Goal: Find specific page/section: Find specific page/section

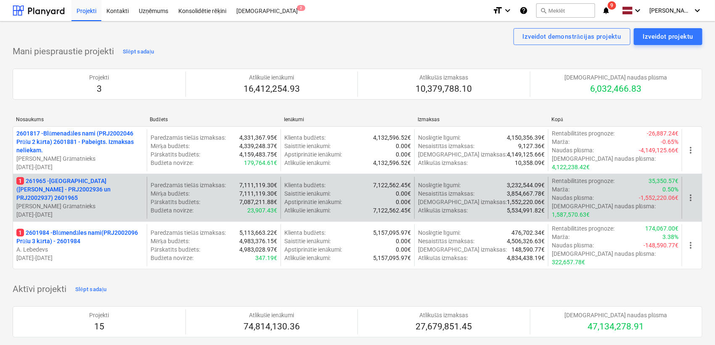
click at [48, 181] on p "1 261965 - [GEOGRAPHIC_DATA] ([PERSON_NAME] - PRJ2002936 un PRJ2002937) 2601965" at bounding box center [79, 189] width 127 height 25
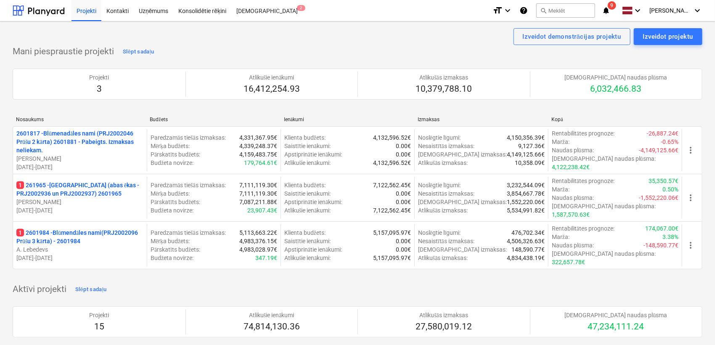
click at [80, 189] on p "1 261965 - [GEOGRAPHIC_DATA] ([PERSON_NAME] - PRJ2002936 un PRJ2002937) 2601965" at bounding box center [79, 189] width 127 height 17
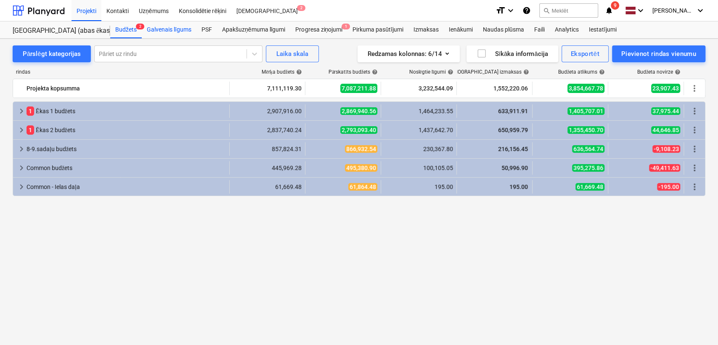
click at [188, 26] on div "Galvenais līgums" at bounding box center [169, 29] width 55 height 17
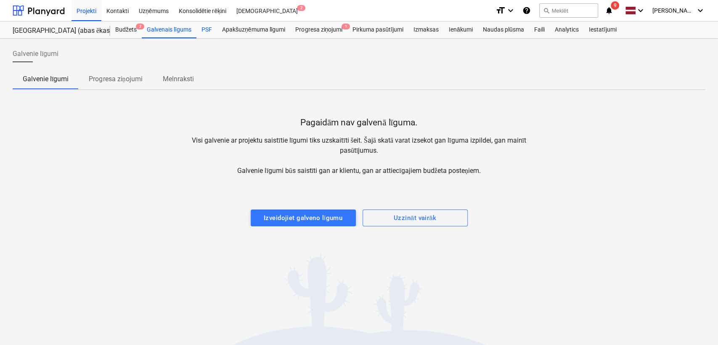
click at [210, 32] on div "PSF" at bounding box center [206, 29] width 21 height 17
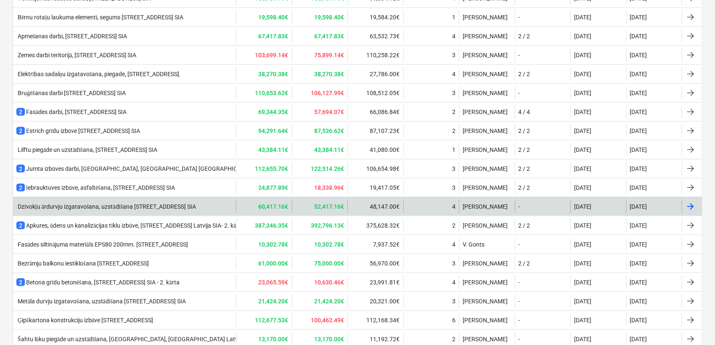
scroll to position [516, 0]
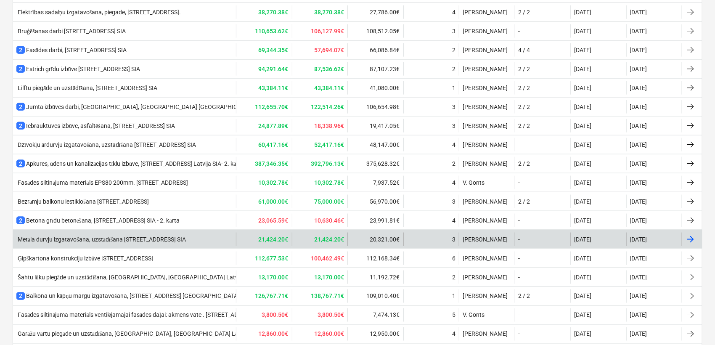
click at [88, 236] on div "Metāla durvju izgatavošana, uzstādīšana Nīcgales ielā 17A, Bonava Latvija SIA" at bounding box center [100, 239] width 169 height 7
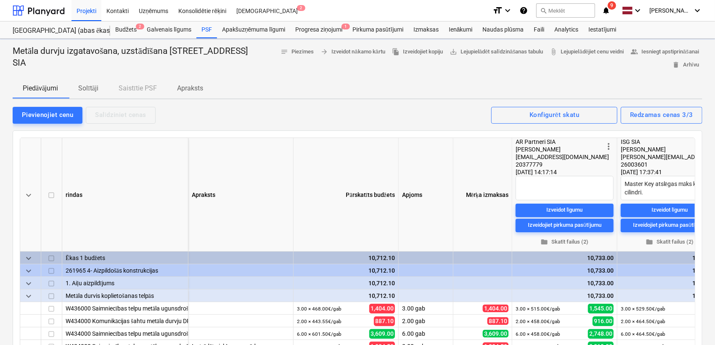
type textarea "x"
